Goal: Check status: Check status

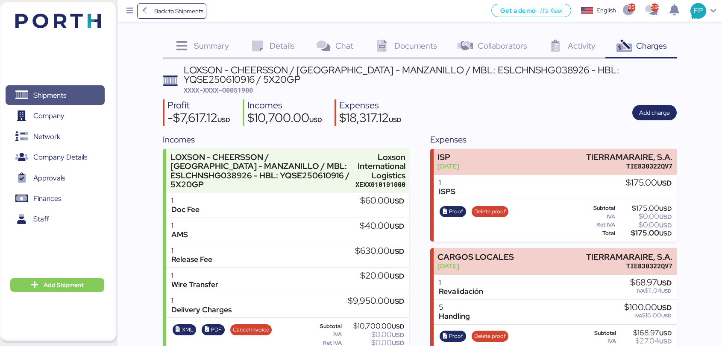
scroll to position [1052, 0]
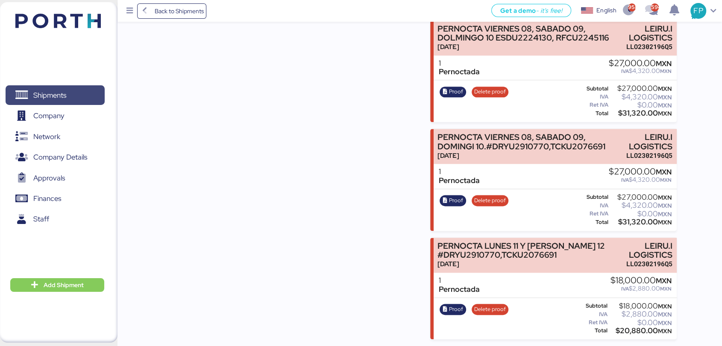
click at [93, 89] on span "Shipments" at bounding box center [55, 95] width 92 height 12
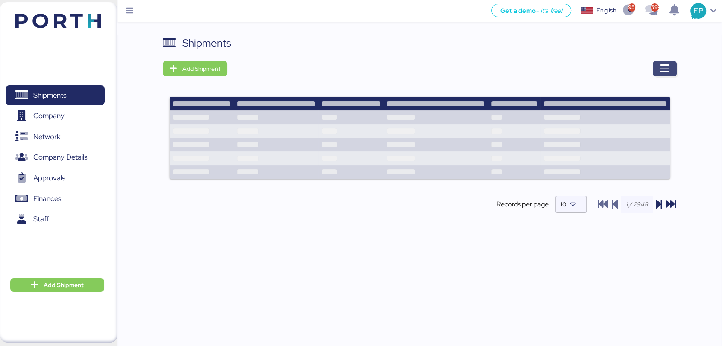
click at [660, 70] on icon "button" at bounding box center [664, 69] width 10 height 10
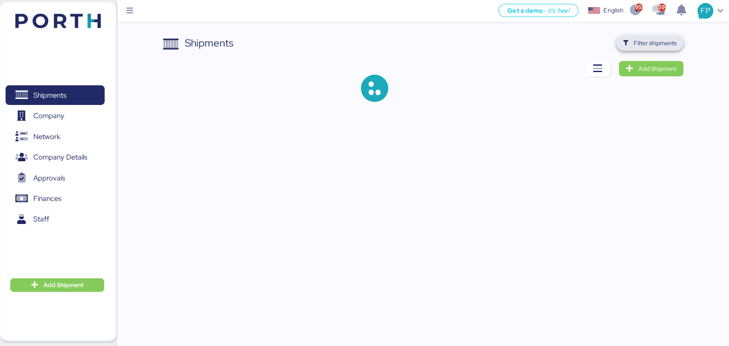
click at [638, 46] on span "Filter shipments" at bounding box center [655, 43] width 43 height 10
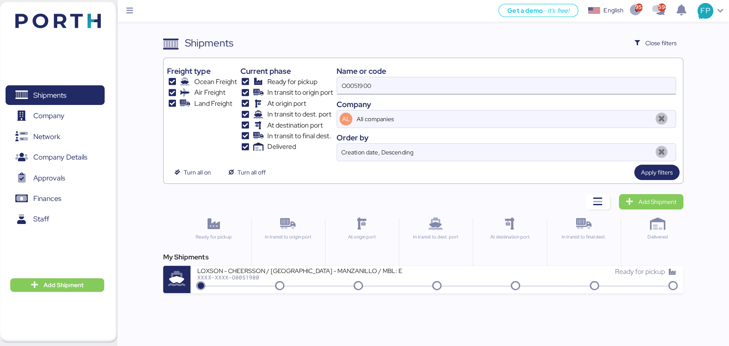
click at [353, 87] on input "O0051900" at bounding box center [506, 85] width 338 height 17
paste input "204"
type input "O0052040"
click at [310, 295] on div "Get a demo - it’s free! Get a demo English Inglés English 958 594 FP Shipments …" at bounding box center [364, 173] width 729 height 346
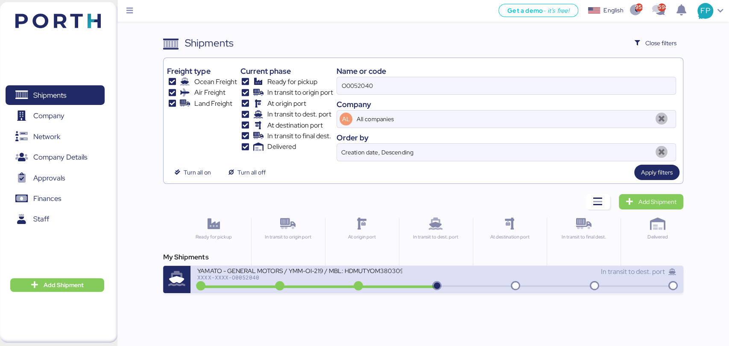
click at [331, 274] on div "YAMATO - GENERAL MOTORS / YMM-OI-219 / MBL: HDMUTYOM38030900 / HBL: YTJNUM10008…" at bounding box center [299, 270] width 205 height 7
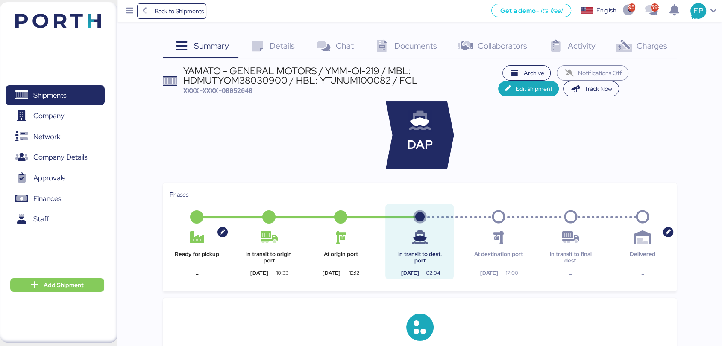
click at [652, 47] on span "Charges" at bounding box center [651, 45] width 31 height 11
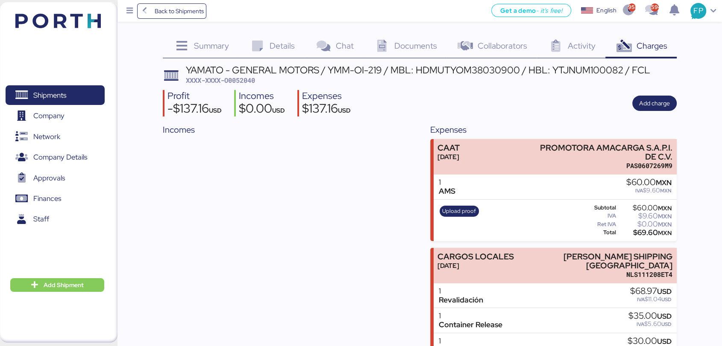
scroll to position [54, 0]
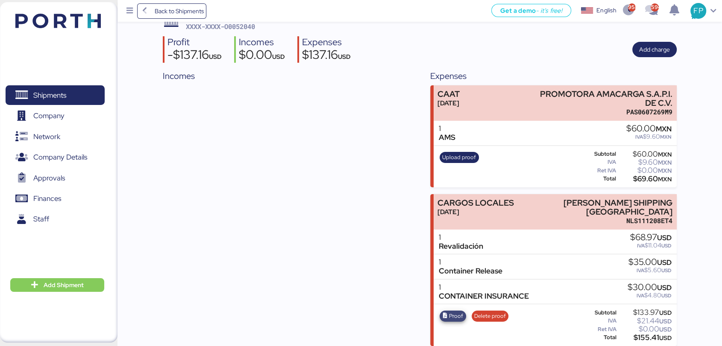
click at [448, 313] on icon "button" at bounding box center [445, 316] width 6 height 6
drag, startPoint x: 538, startPoint y: 206, endPoint x: 688, endPoint y: 204, distance: 149.5
click at [688, 204] on div "Summary 0 Details 0 Chat 0 Documents 0 Collaborators 0 Activity 0 Charges 0 YAM…" at bounding box center [361, 146] width 722 height 400
copy div "[PERSON_NAME] SHIPPING [GEOGRAPHIC_DATA]"
click at [641, 335] on div "$155.41 USD" at bounding box center [645, 338] width 54 height 6
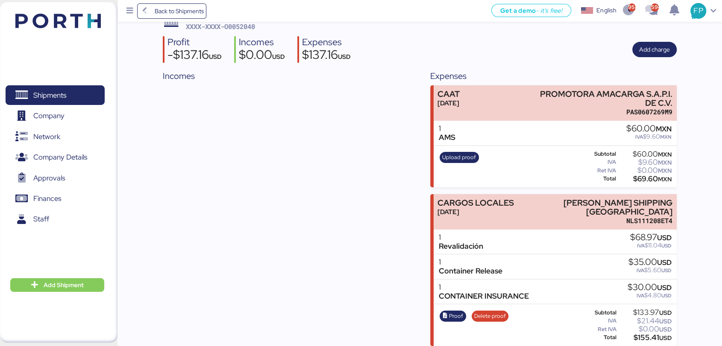
click at [641, 335] on div "$155.41 USD" at bounding box center [645, 338] width 54 height 6
copy div "155.41"
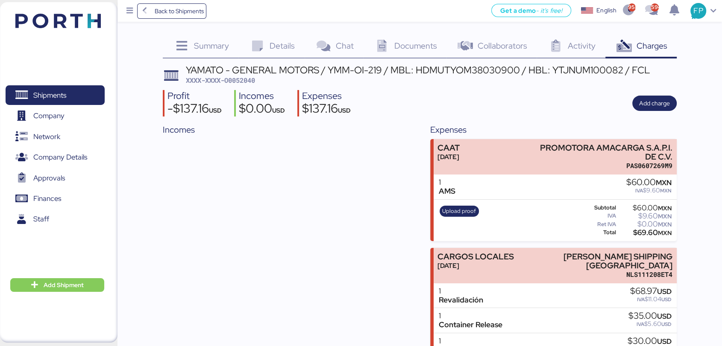
click at [468, 72] on div "YAMATO - GENERAL MOTORS / YMM-OI-219 / MBL: HDMUTYOM38030900 / HBL: YTJNUM10008…" at bounding box center [418, 69] width 464 height 9
copy div "HDMUTYOM38030900"
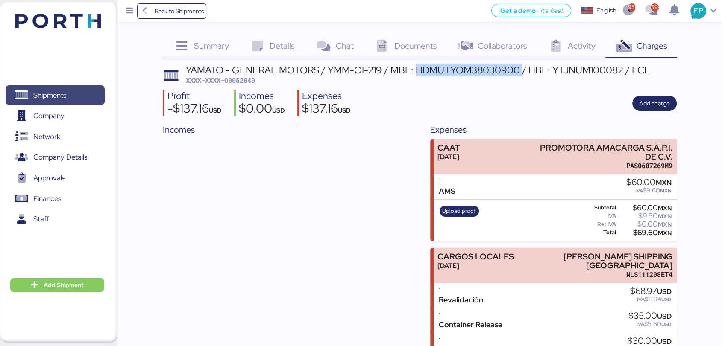
click at [57, 100] on span "Shipments" at bounding box center [49, 95] width 33 height 12
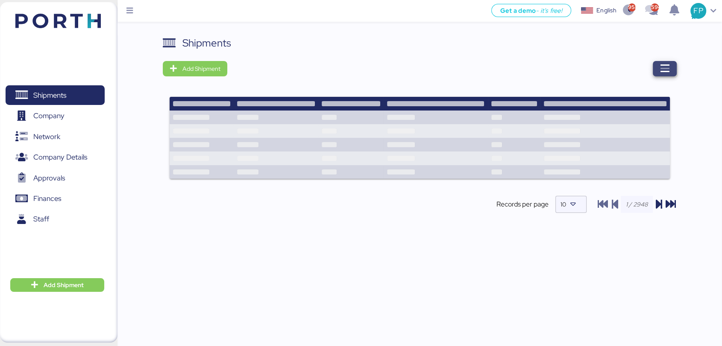
click at [672, 73] on span "button" at bounding box center [665, 68] width 24 height 15
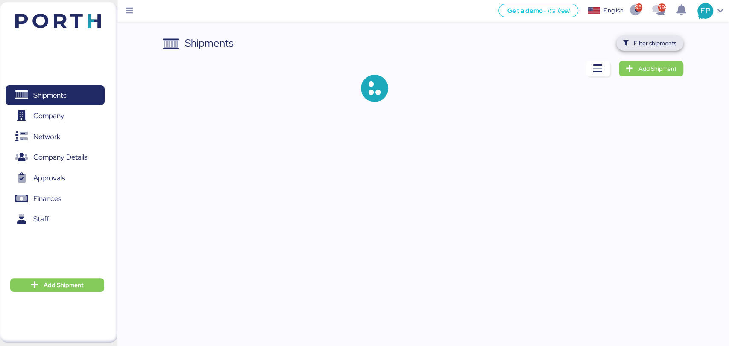
click at [651, 44] on span "Filter shipments" at bounding box center [655, 43] width 43 height 10
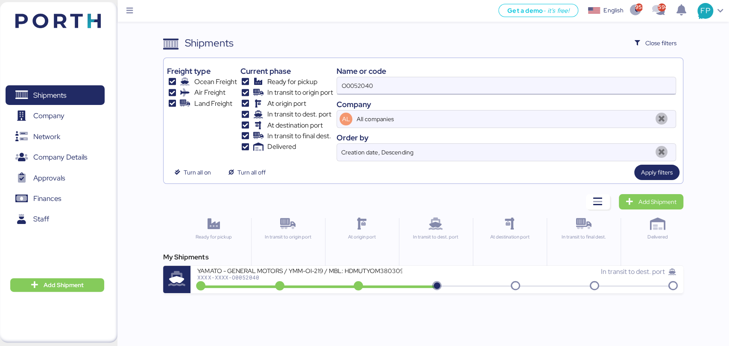
click at [348, 83] on input "O0052040" at bounding box center [506, 85] width 338 height 17
paste input "1986"
type input "O0051986"
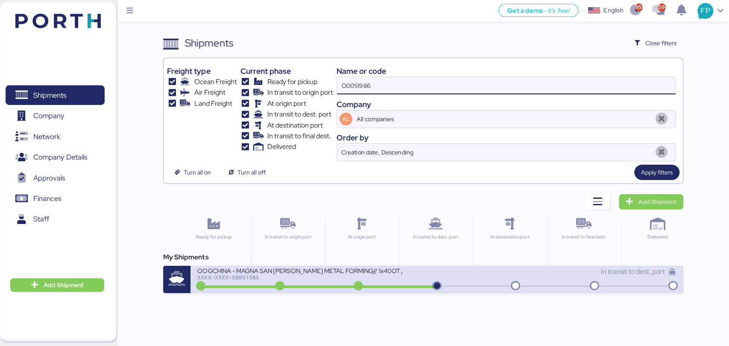
click at [305, 272] on div "OOGCHINA - MAGNA SAN [PERSON_NAME] METAL FORMING// 1x40OT // YANTIAN - MANZANIL…" at bounding box center [299, 270] width 205 height 7
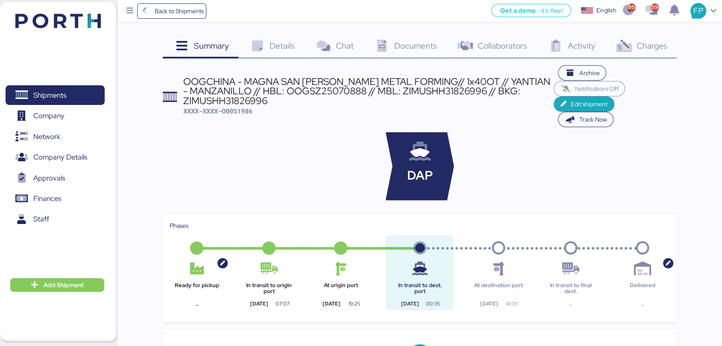
click at [644, 52] on div "Charges 0" at bounding box center [640, 46] width 71 height 23
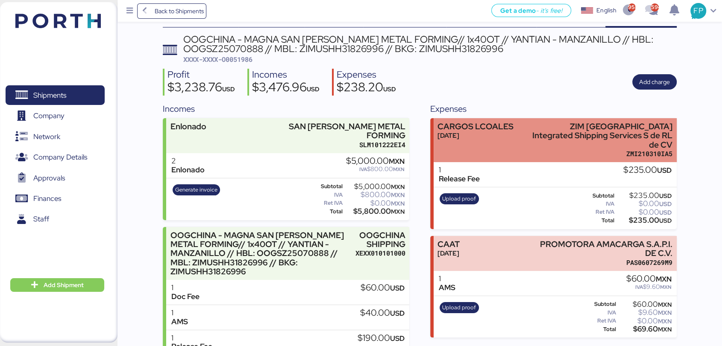
scroll to position [31, 0]
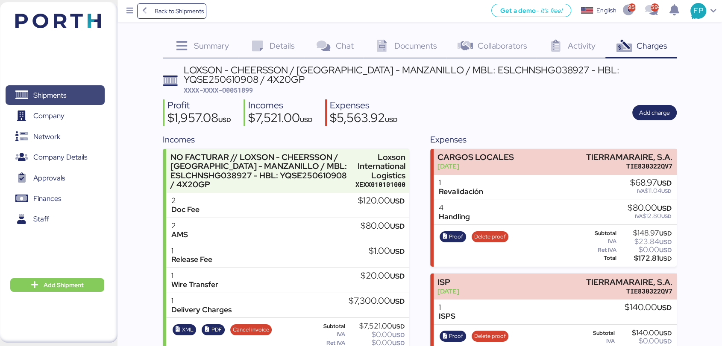
click at [76, 89] on span "Shipments" at bounding box center [55, 95] width 92 height 12
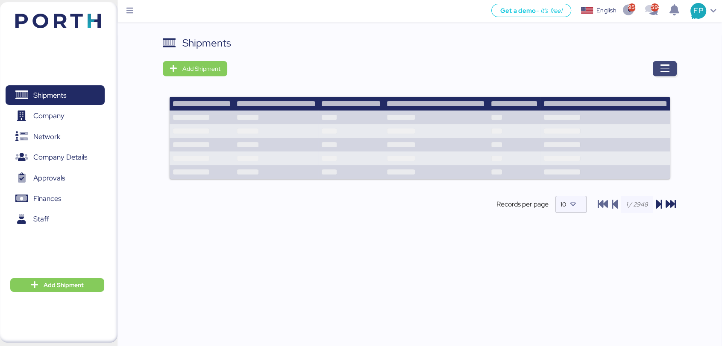
click at [659, 71] on icon "button" at bounding box center [664, 69] width 10 height 10
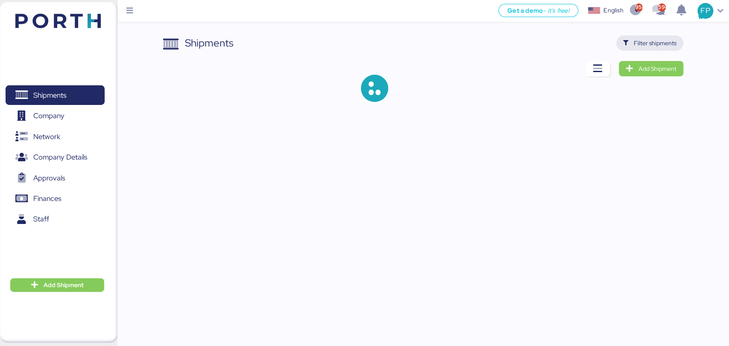
click at [643, 40] on span "Filter shipments" at bounding box center [655, 43] width 43 height 10
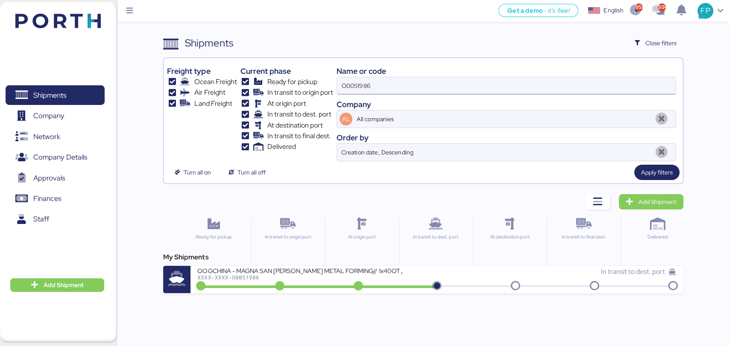
click at [346, 83] on input "O0051986" at bounding box center [506, 85] width 338 height 17
paste input "49"
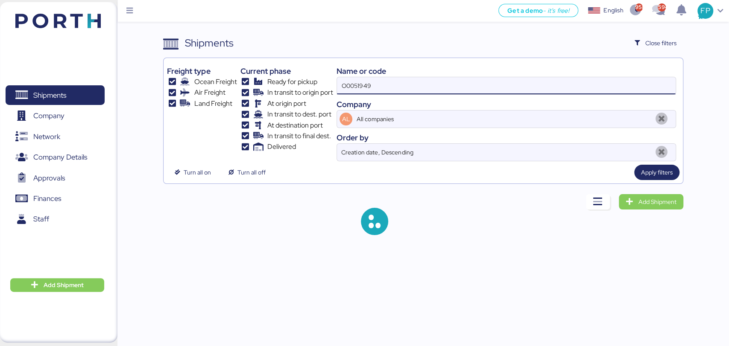
type input "O0051949"
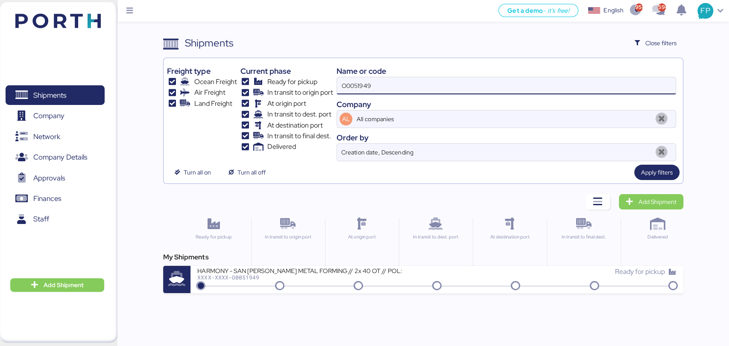
click at [331, 264] on div "My Shipments HARMONY - SAN LUIS METAL FORMING // 2x 40 OT // POL: SHEKOU - POD:…" at bounding box center [423, 272] width 520 height 41
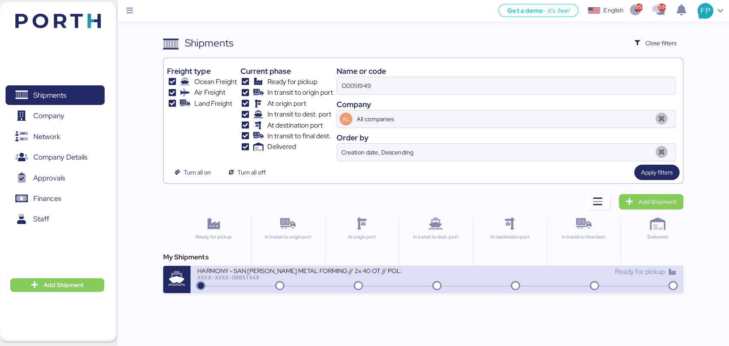
click at [335, 269] on div "HARMONY - SAN LUIS METAL FORMING // 2x 40 OT // POL: SHEKOU - POD: MANZANILLO /…" at bounding box center [299, 270] width 205 height 7
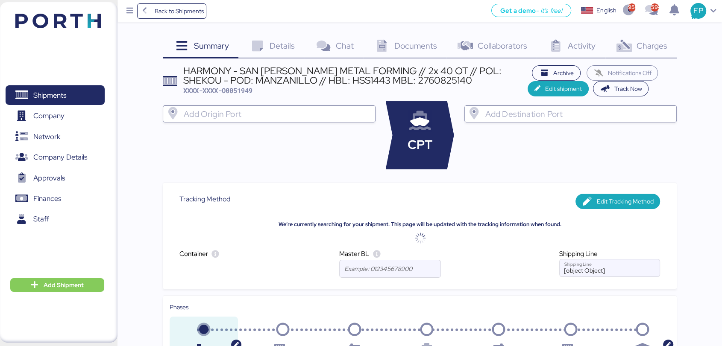
click at [661, 56] on div "Charges 0" at bounding box center [640, 46] width 71 height 23
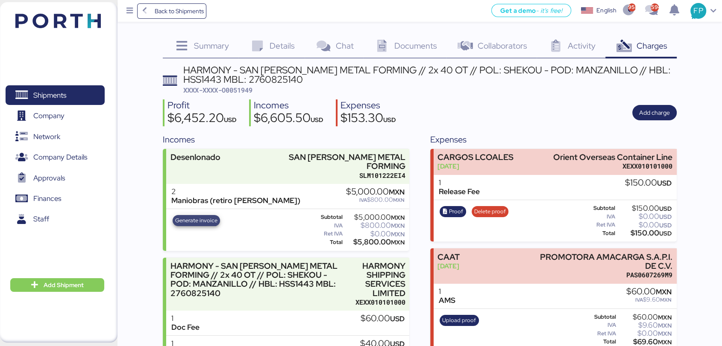
click at [206, 216] on span "Generate invoice" at bounding box center [196, 220] width 42 height 9
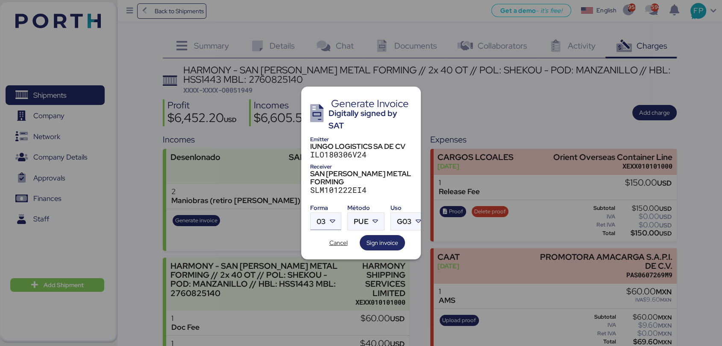
click at [331, 217] on icon at bounding box center [332, 221] width 9 height 9
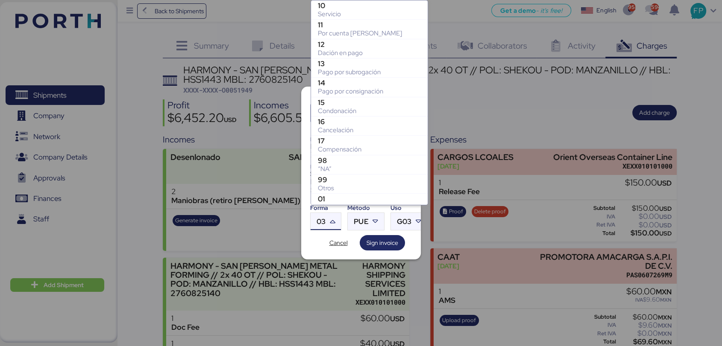
scroll to position [161, 0]
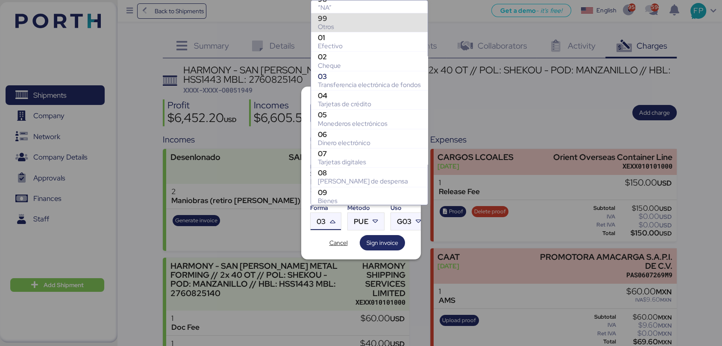
click at [332, 23] on div "Otros" at bounding box center [369, 27] width 103 height 9
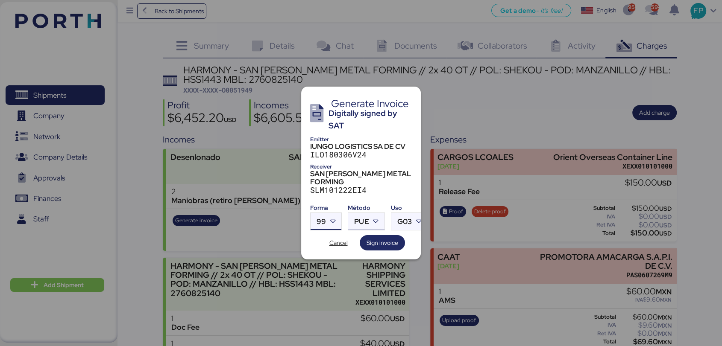
click at [361, 219] on div "PUE" at bounding box center [361, 221] width 15 height 17
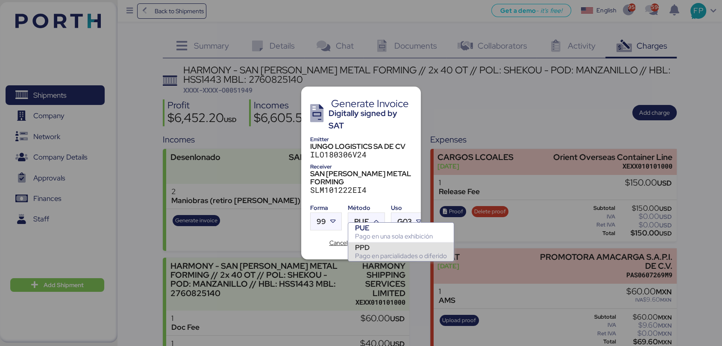
click at [381, 244] on div "PPD" at bounding box center [401, 247] width 92 height 9
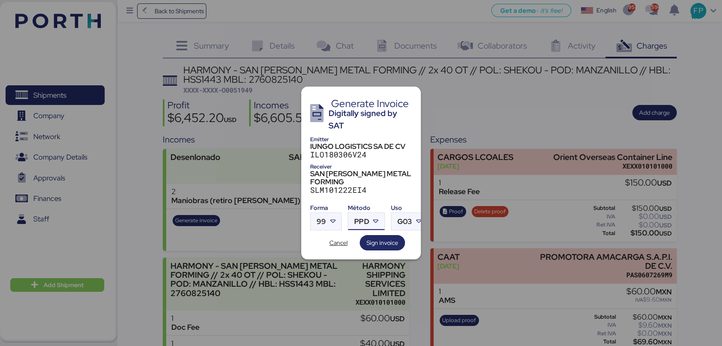
click at [239, 183] on div at bounding box center [361, 173] width 722 height 346
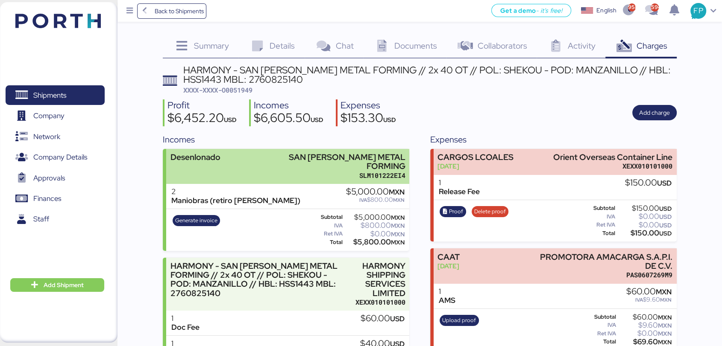
click at [269, 165] on div "Desenlonado SAN LUIS METAL FORMING SLM101222EI4" at bounding box center [287, 166] width 243 height 35
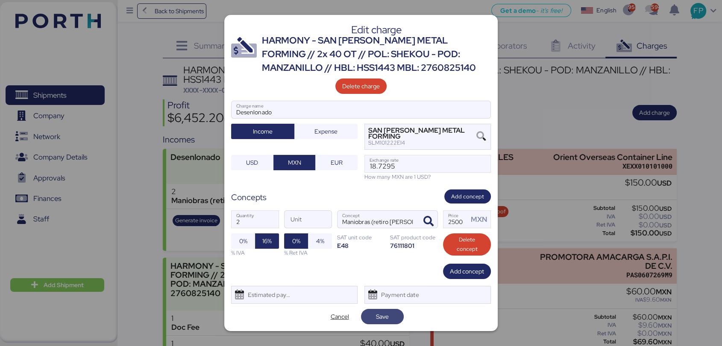
click at [390, 311] on span "Save" at bounding box center [382, 317] width 29 height 12
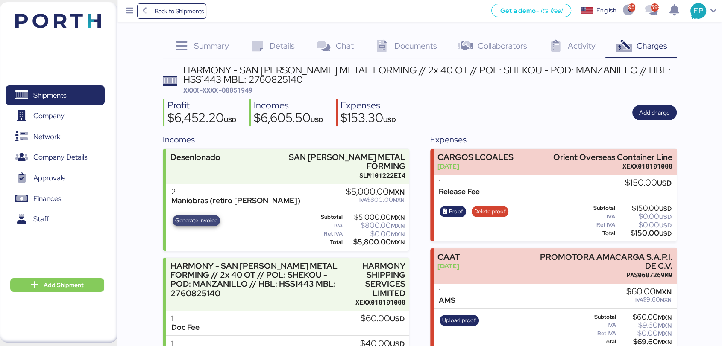
click at [213, 216] on span "Generate invoice" at bounding box center [196, 220] width 42 height 9
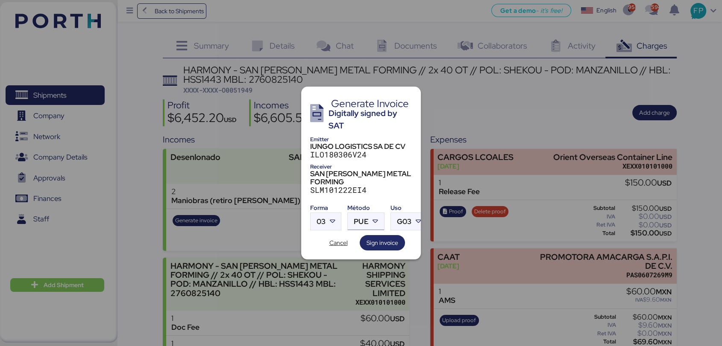
click at [375, 219] on div at bounding box center [376, 221] width 15 height 17
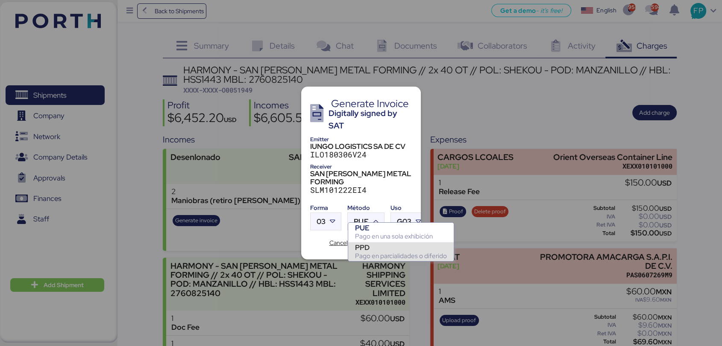
click at [378, 249] on div "PPD" at bounding box center [401, 247] width 92 height 9
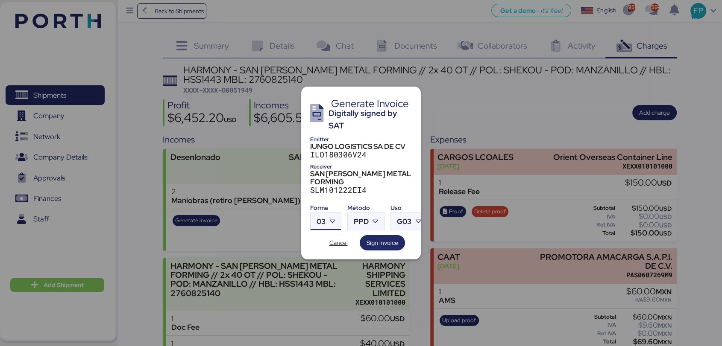
click at [329, 217] on icon at bounding box center [332, 221] width 9 height 9
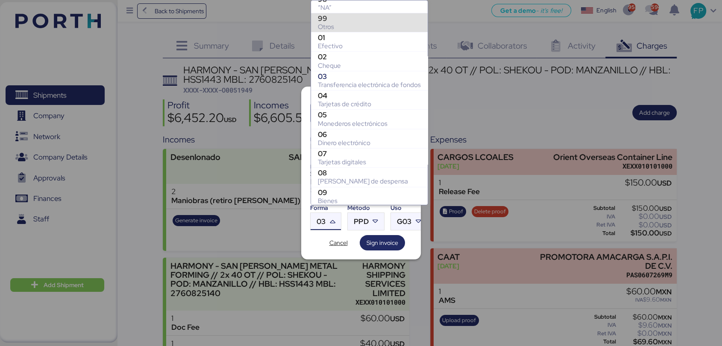
click at [329, 26] on div "Otros" at bounding box center [369, 27] width 103 height 9
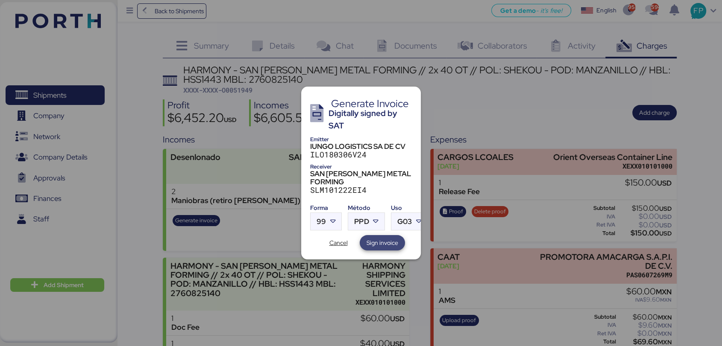
click at [378, 238] on span "Sign invoice" at bounding box center [382, 243] width 32 height 10
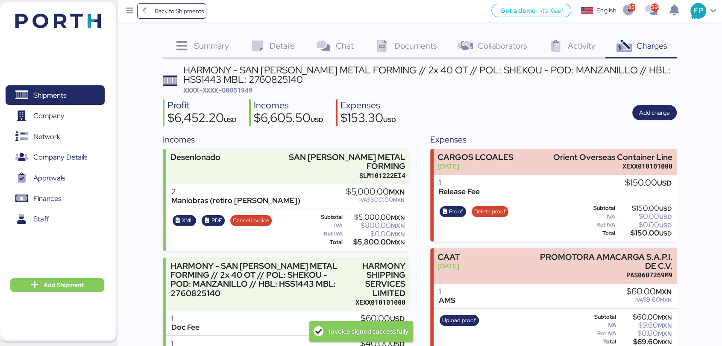
click at [238, 91] on span "XXXX-XXXX-O0051949" at bounding box center [217, 90] width 69 height 9
copy span "O0051949"
click at [276, 42] on span "Details" at bounding box center [281, 45] width 25 height 11
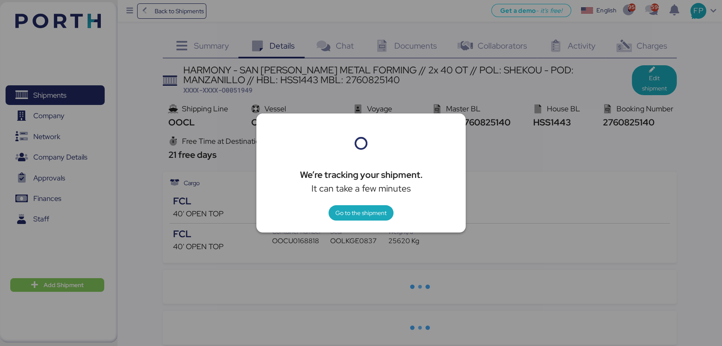
click at [385, 80] on div at bounding box center [361, 173] width 722 height 346
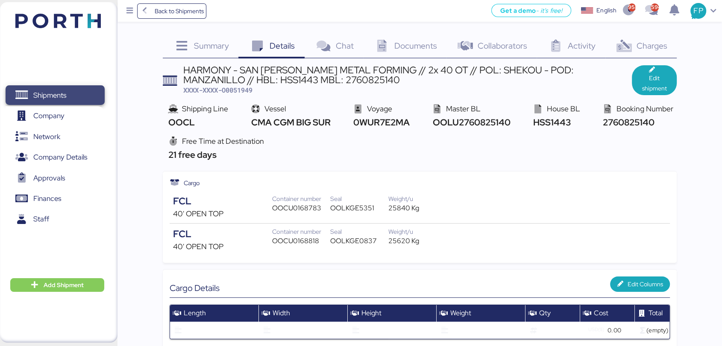
click at [85, 92] on span "Shipments" at bounding box center [55, 95] width 92 height 12
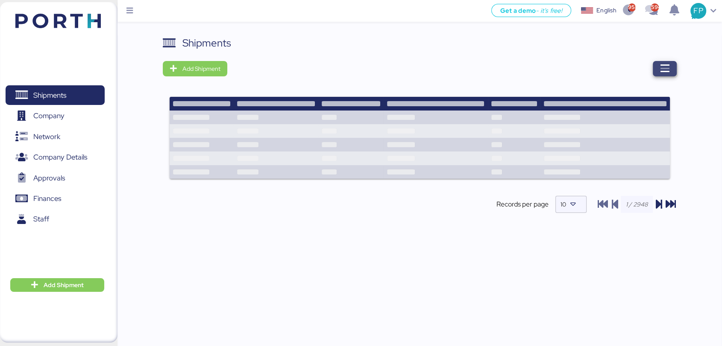
click at [668, 69] on icon "button" at bounding box center [664, 69] width 10 height 10
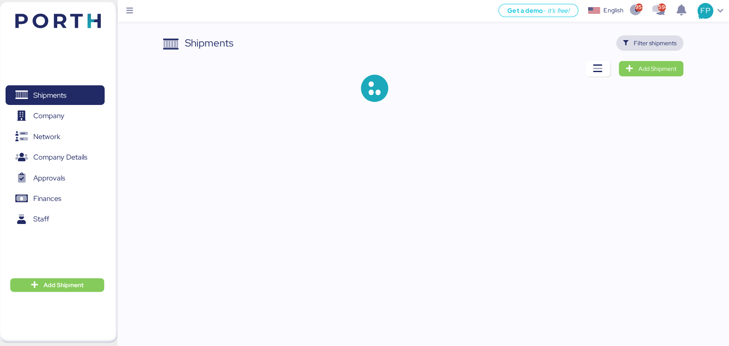
click at [644, 40] on span "Filter shipments" at bounding box center [655, 43] width 43 height 10
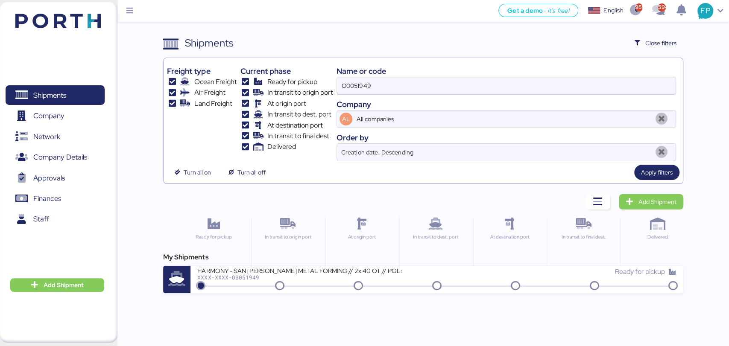
click at [362, 87] on input "O0051949" at bounding box center [506, 85] width 338 height 17
paste input "2040"
type input "O0052040"
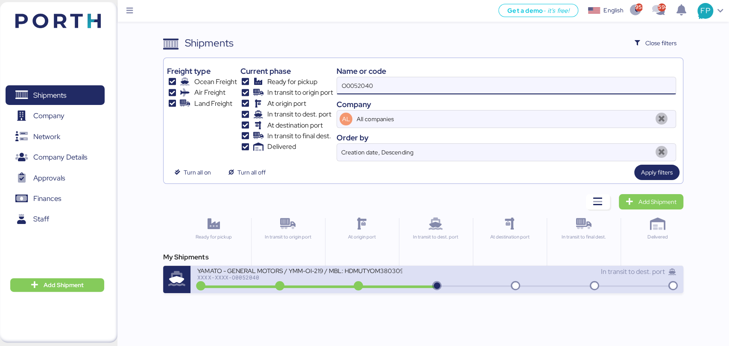
click at [305, 276] on div "XXXX-XXXX-O0052040" at bounding box center [299, 278] width 205 height 6
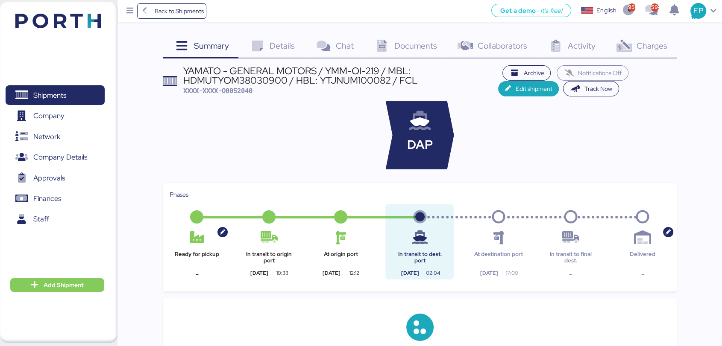
click at [654, 45] on span "Charges" at bounding box center [651, 45] width 31 height 11
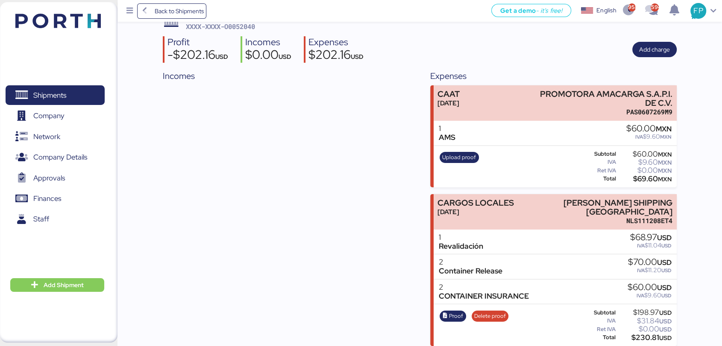
scroll to position [53, 0]
click at [642, 335] on div "$230.81 USD" at bounding box center [644, 338] width 55 height 6
copy div "230.81"
click at [454, 312] on span "Proof" at bounding box center [456, 316] width 14 height 9
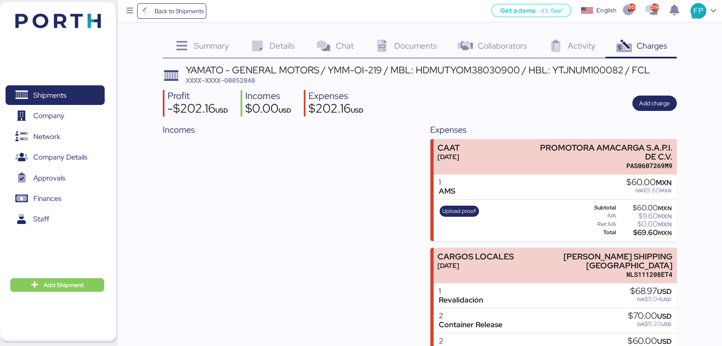
scroll to position [0, 0]
click at [480, 67] on div "YAMATO - GENERAL MOTORS / YMM-OI-219 / MBL: HDMUTYOM38030900 / HBL: YTJNUM10008…" at bounding box center [418, 69] width 464 height 9
copy div "HDMUTYOM38030900"
